Goal: Information Seeking & Learning: Learn about a topic

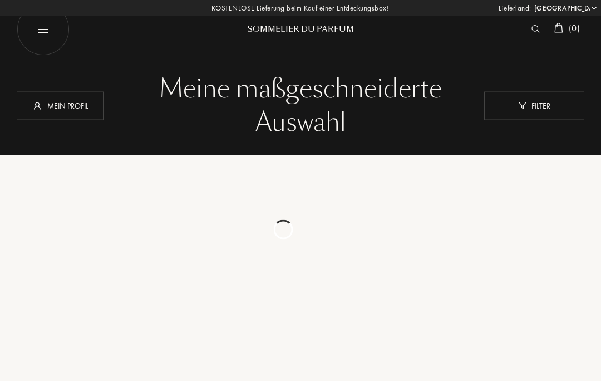
select select "DE"
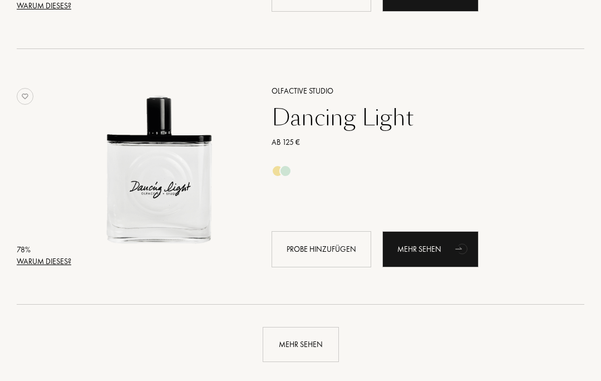
click at [287, 345] on div "Mehr sehen" at bounding box center [301, 344] width 76 height 35
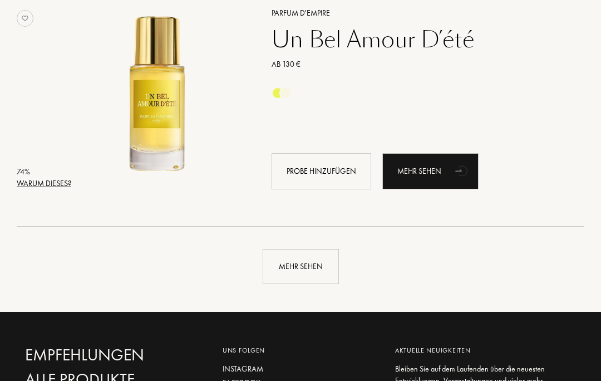
scroll to position [5034, 0]
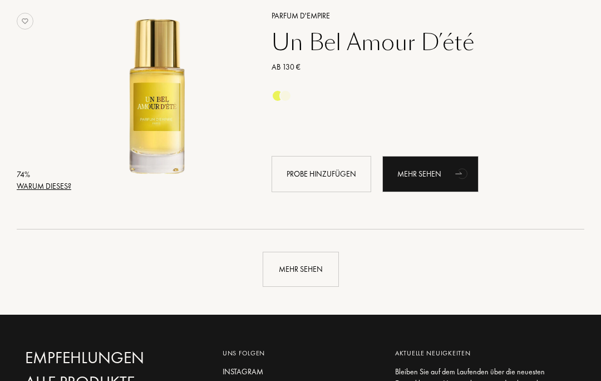
click at [288, 258] on div "Mehr sehen" at bounding box center [301, 269] width 76 height 35
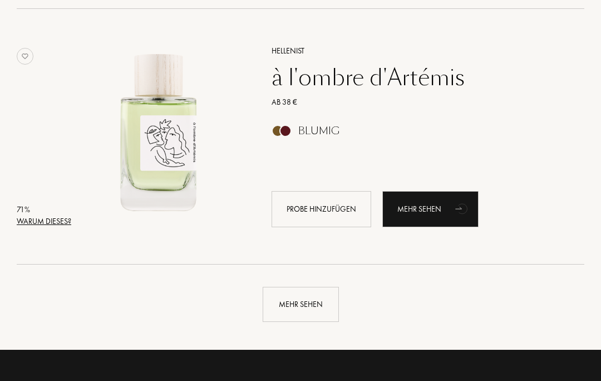
scroll to position [7548, 0]
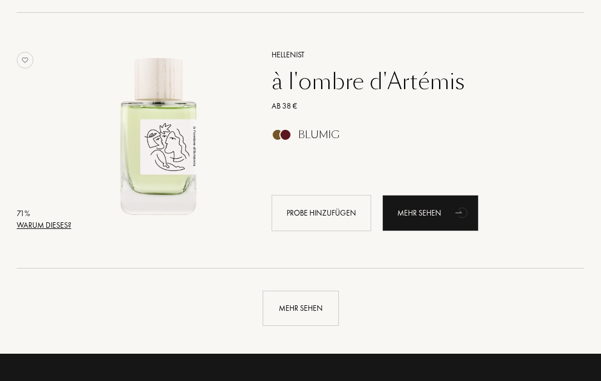
click at [285, 305] on div "Mehr sehen" at bounding box center [301, 308] width 76 height 35
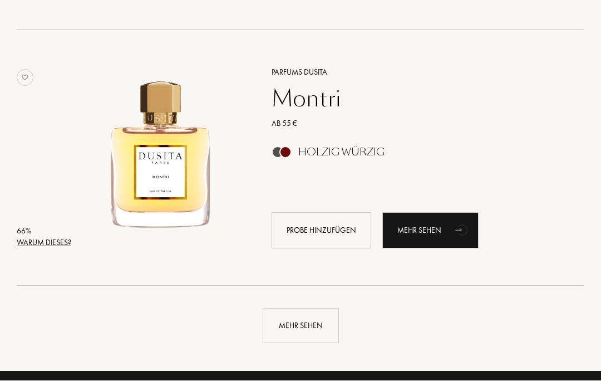
click at [295, 321] on div "Mehr sehen" at bounding box center [301, 326] width 76 height 35
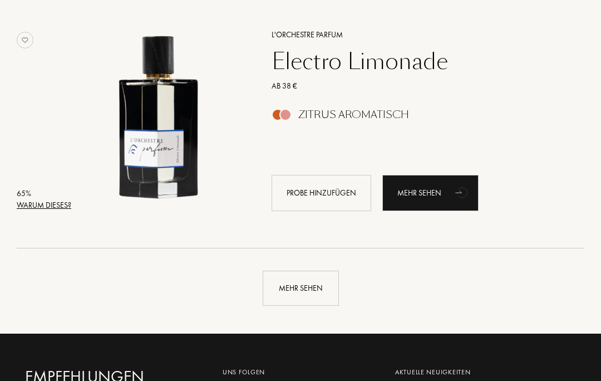
scroll to position [12676, 0]
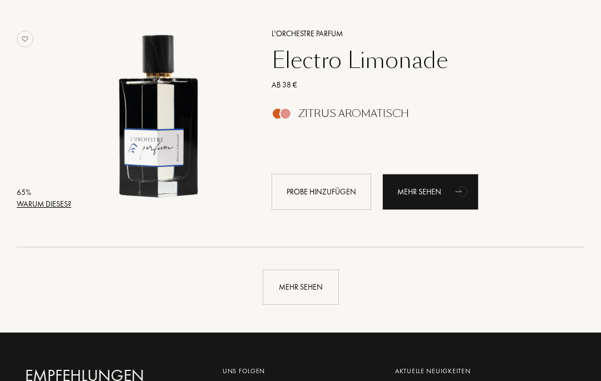
click at [283, 285] on div "Mehr sehen" at bounding box center [301, 287] width 76 height 35
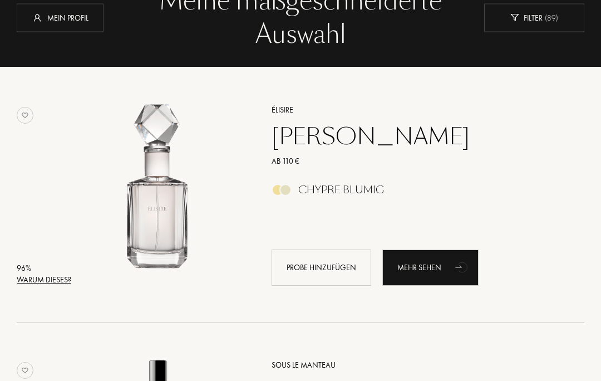
scroll to position [0, 0]
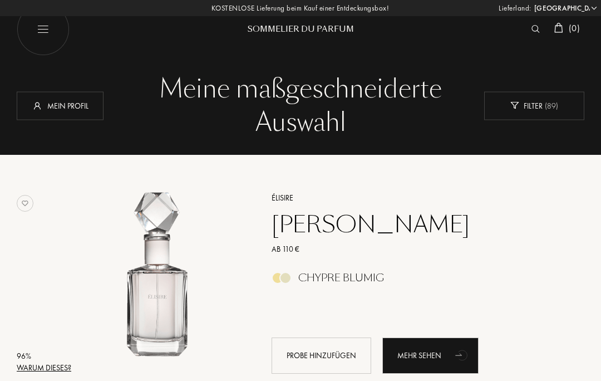
click at [536, 27] on img at bounding box center [536, 29] width 8 height 8
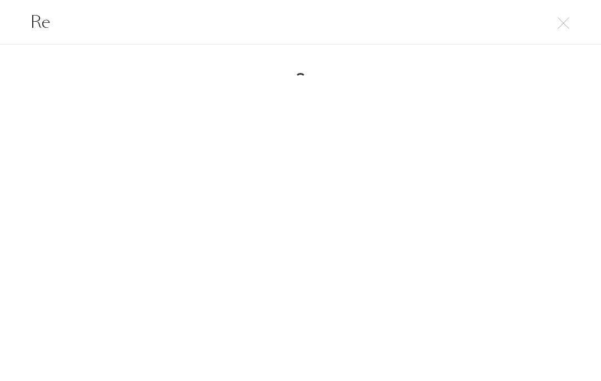
type input "R"
type input "B"
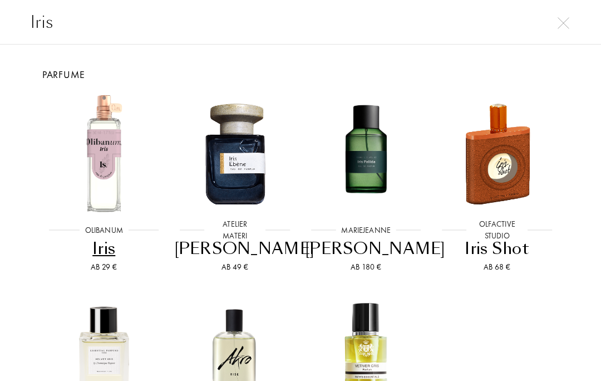
click at [573, 21] on input "Iris" at bounding box center [300, 21] width 601 height 25
type input "Iris"
click at [566, 19] on img at bounding box center [564, 23] width 12 height 12
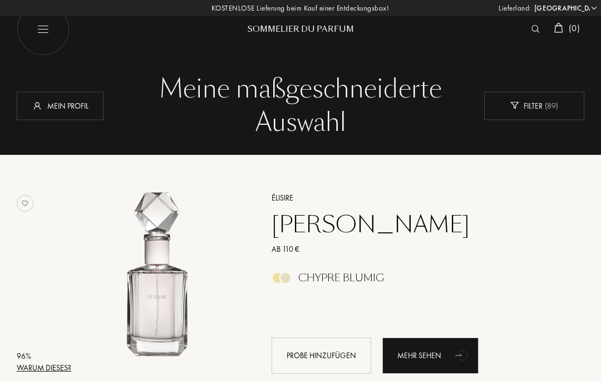
click at [532, 25] on img at bounding box center [536, 29] width 8 height 8
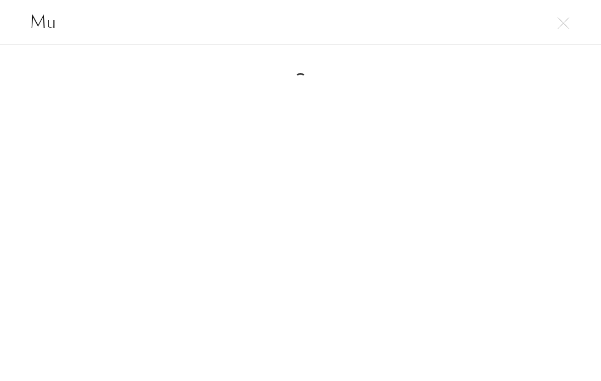
type input "M"
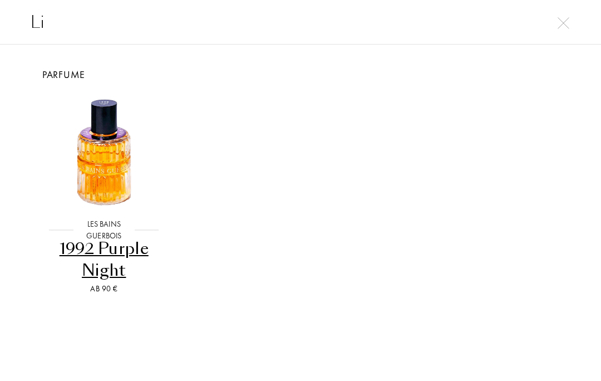
type input "L"
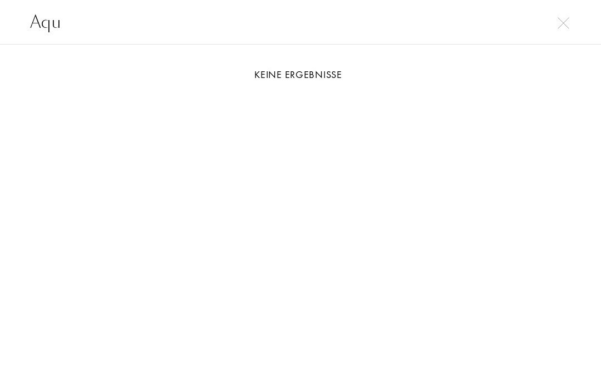
type input "Aqua"
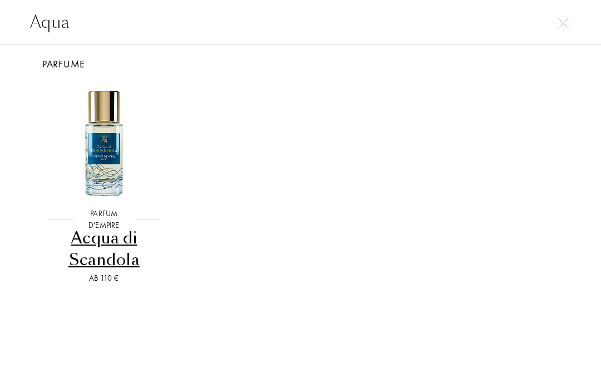
scroll to position [11, 0]
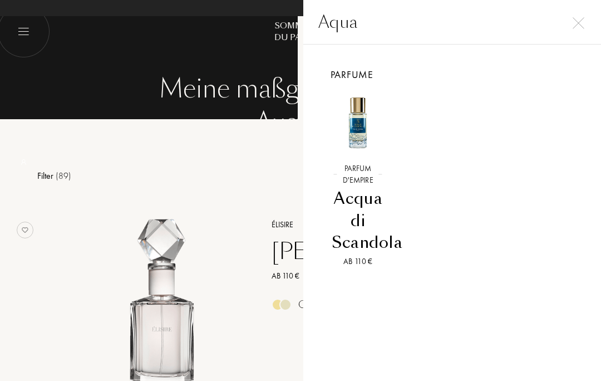
select select "DE"
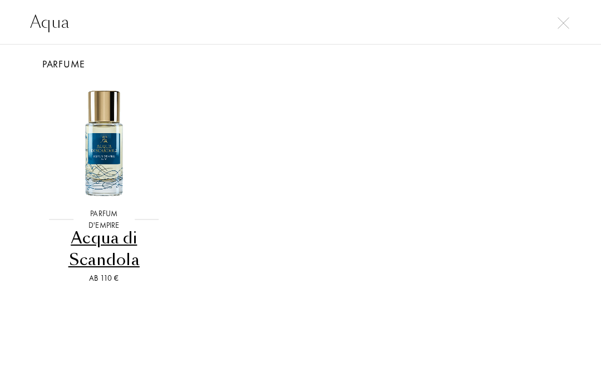
scroll to position [0, 0]
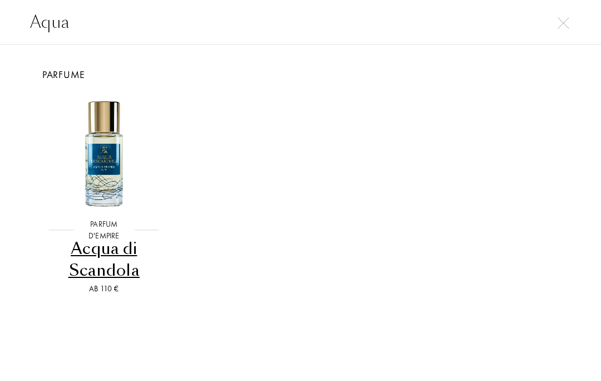
click at [129, 22] on input "Aqua" at bounding box center [300, 21] width 601 height 25
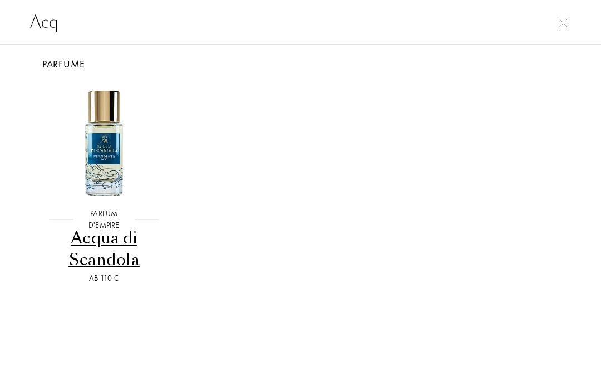
scroll to position [11, 0]
click at [125, 26] on input "Acq" at bounding box center [300, 21] width 601 height 25
type input "A"
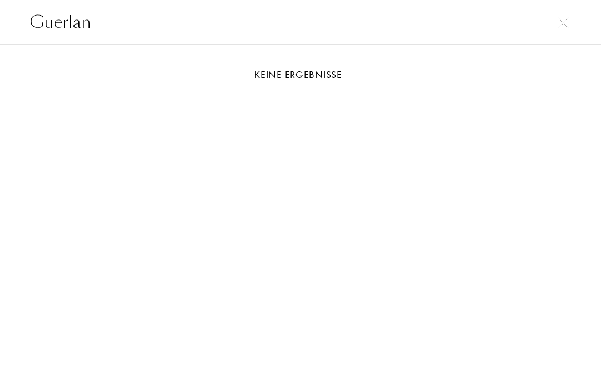
type input "Guerlan"
click at [574, 22] on input "Guerlan" at bounding box center [300, 21] width 601 height 25
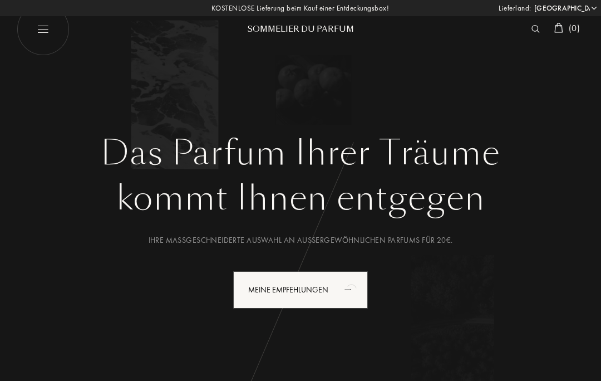
select select "DE"
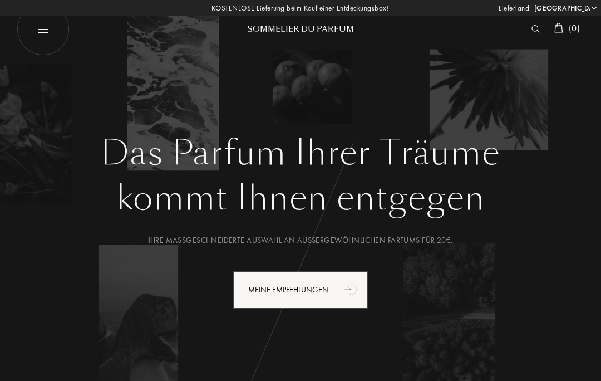
click at [35, 23] on img at bounding box center [43, 29] width 53 height 53
select select "DE"
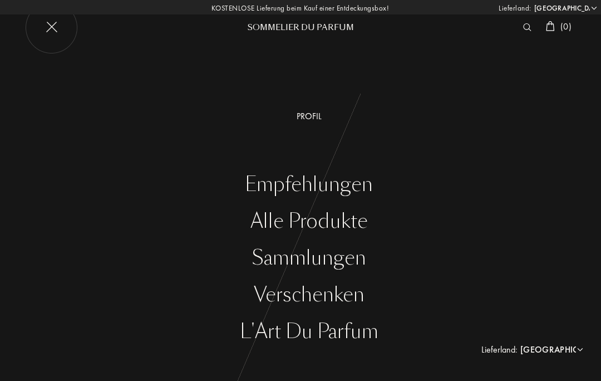
click at [266, 228] on div "Alle Produkte" at bounding box center [309, 221] width 585 height 23
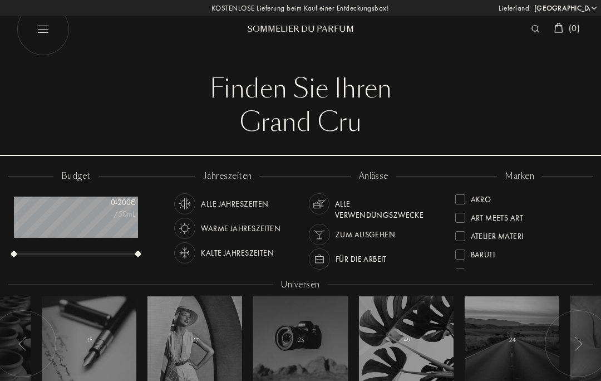
select select "DE"
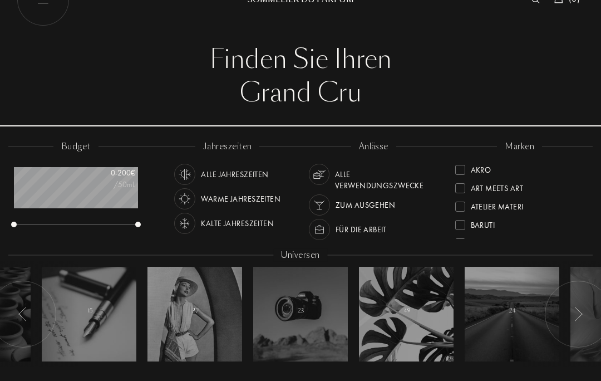
click at [183, 213] on div at bounding box center [184, 223] width 21 height 21
click at [186, 193] on img at bounding box center [185, 199] width 16 height 16
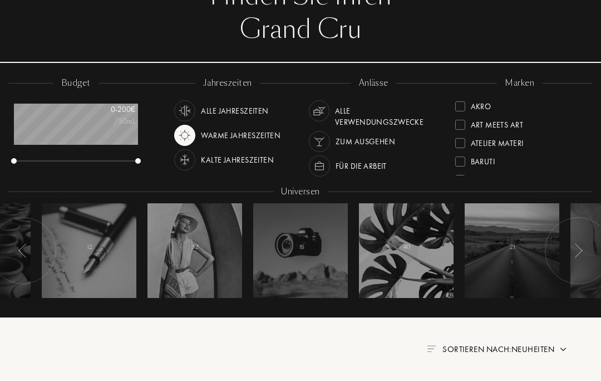
scroll to position [94, 0]
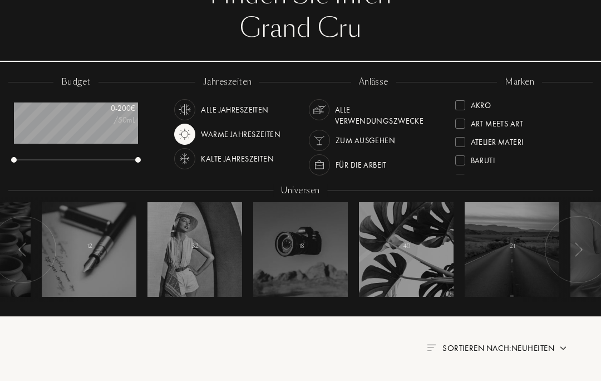
click at [340, 101] on div "Alle Verwendungszwecke" at bounding box center [386, 112] width 103 height 27
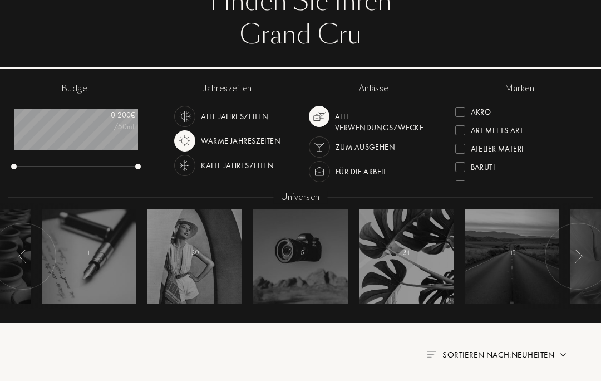
scroll to position [87, 0]
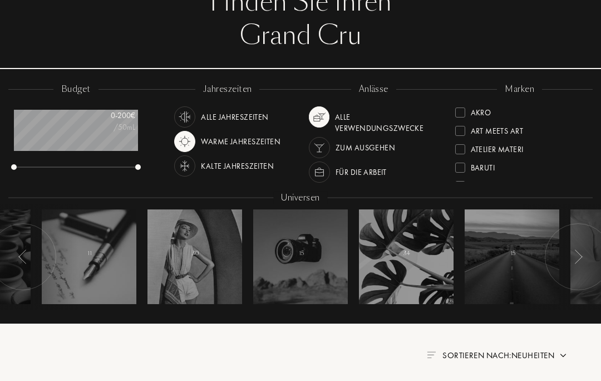
click at [318, 110] on img at bounding box center [320, 117] width 16 height 16
click at [371, 77] on div at bounding box center [300, 196] width 601 height 255
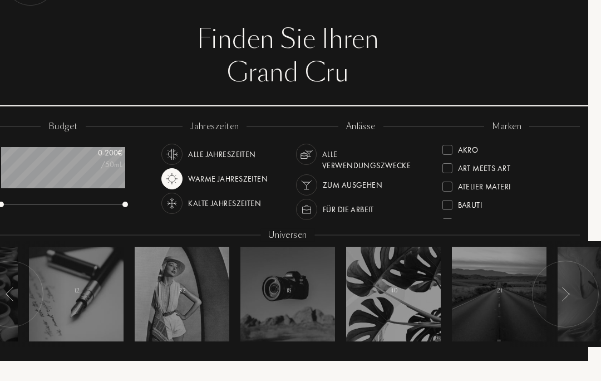
scroll to position [47, 12]
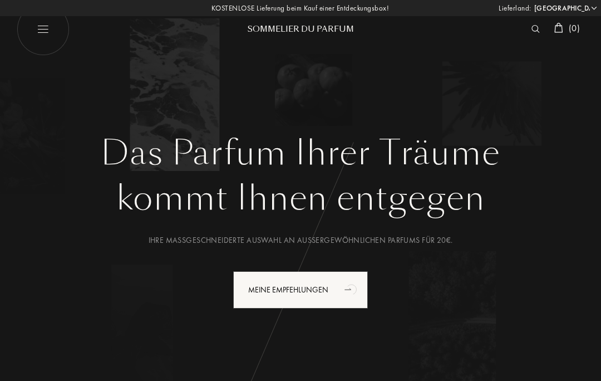
select select "DE"
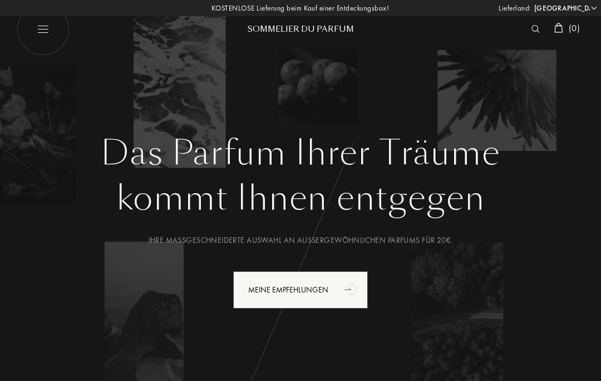
click at [532, 30] on img at bounding box center [536, 29] width 8 height 8
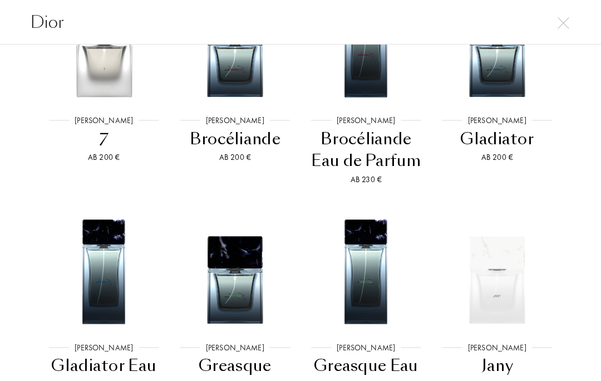
scroll to position [327, 0]
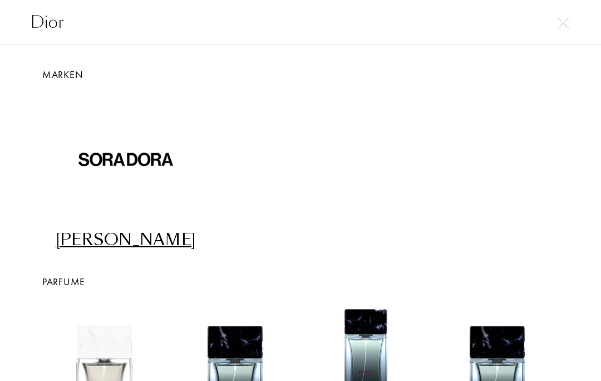
click at [110, 33] on input "Dior" at bounding box center [300, 21] width 601 height 25
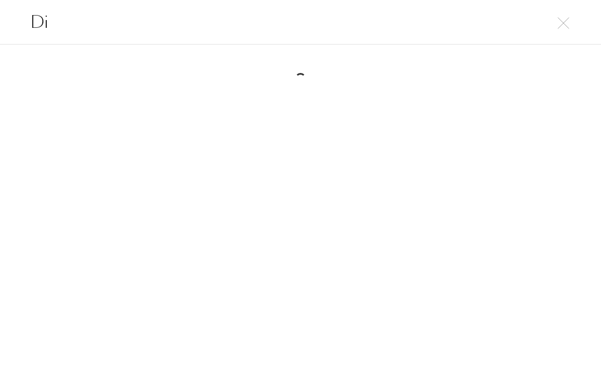
type input "D"
type input "Maison M"
